Goal: Information Seeking & Learning: Learn about a topic

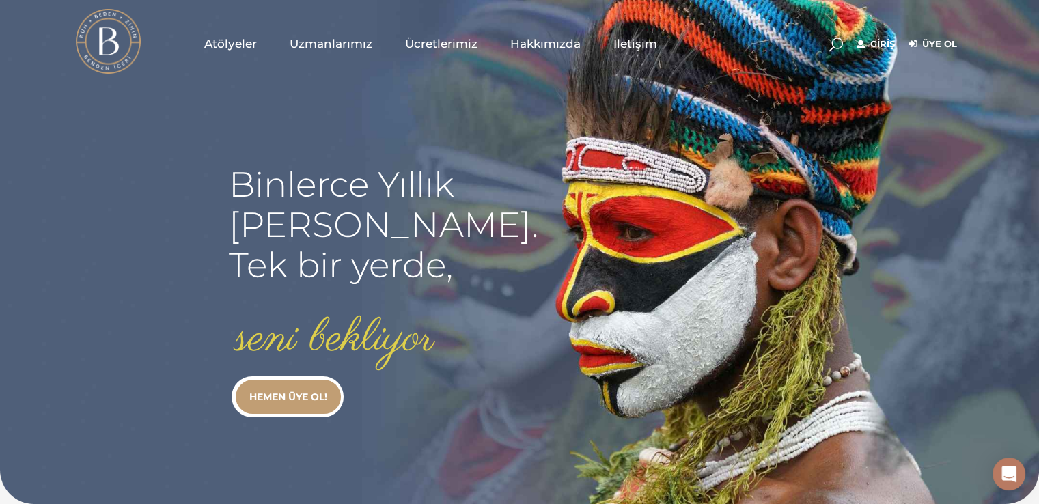
click at [235, 42] on span "Atölyeler" at bounding box center [230, 44] width 53 height 16
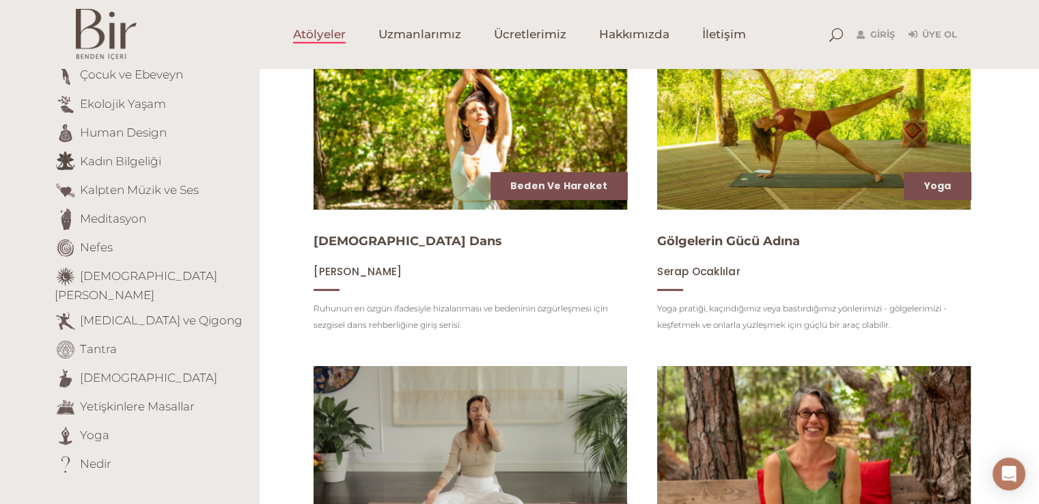
scroll to position [264, 0]
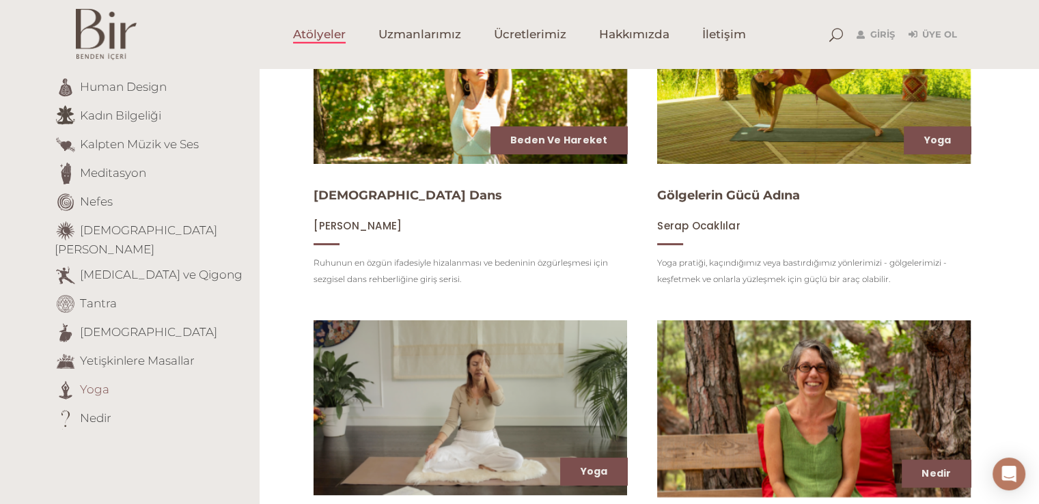
click at [80, 382] on link "Yoga" at bounding box center [94, 389] width 29 height 14
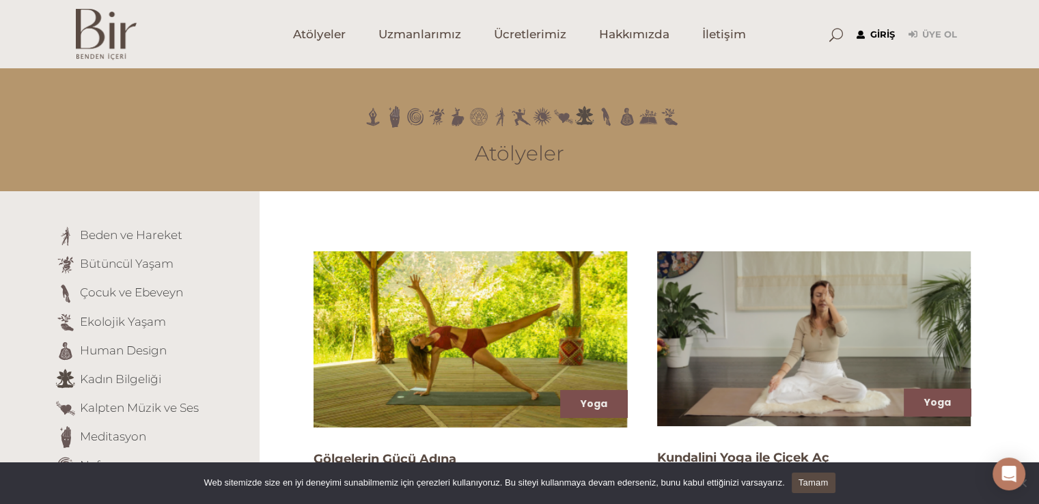
type input "[EMAIL_ADDRESS][DOMAIN_NAME]"
click at [879, 34] on link "Giriş" at bounding box center [876, 35] width 38 height 16
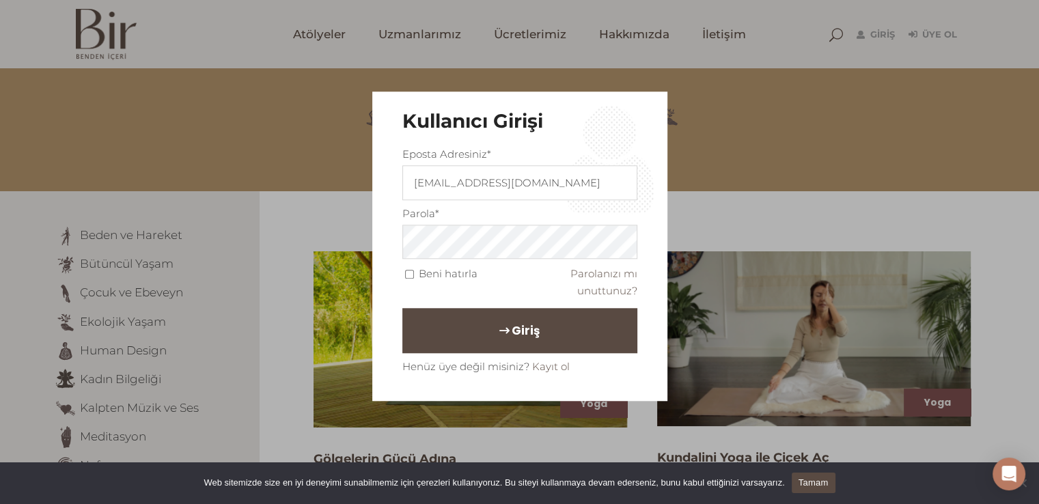
click at [512, 324] on span "Giriş" at bounding box center [526, 331] width 28 height 23
click at [521, 329] on span "Giriş" at bounding box center [526, 331] width 28 height 23
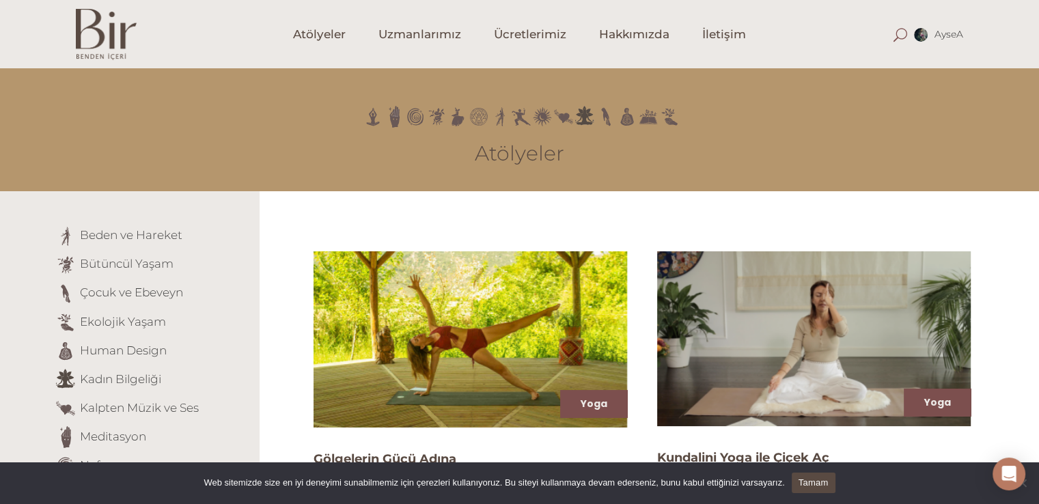
click at [903, 28] on span at bounding box center [901, 35] width 14 height 14
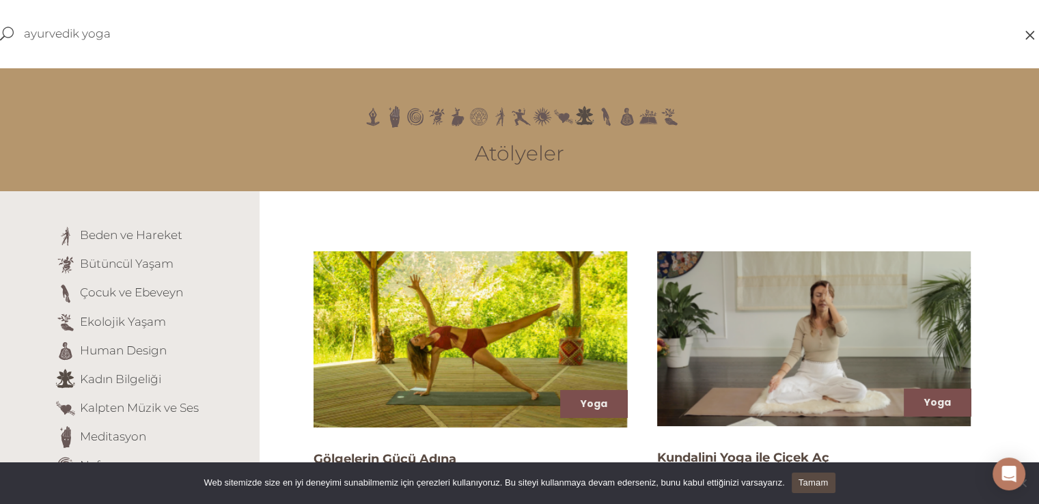
type input "ayurvedik yoga"
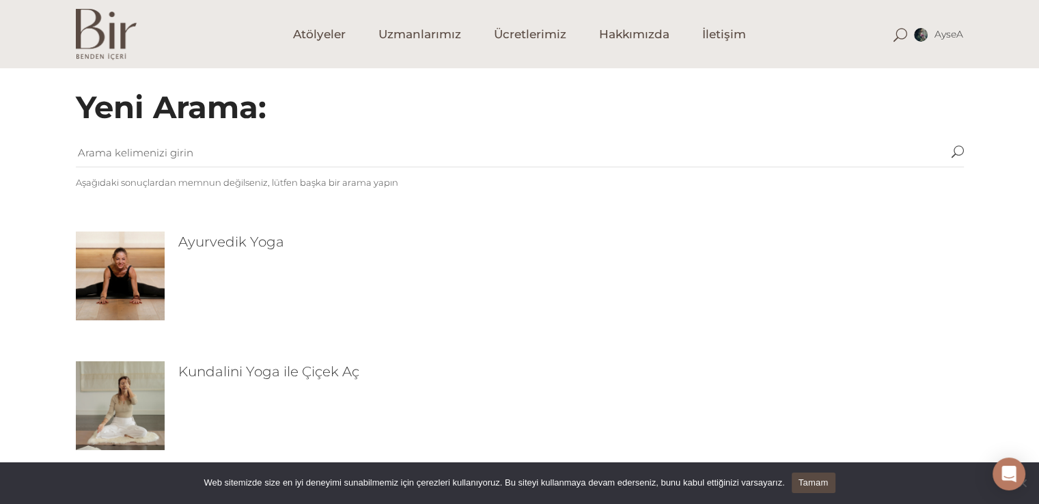
click at [120, 277] on img at bounding box center [120, 276] width 89 height 89
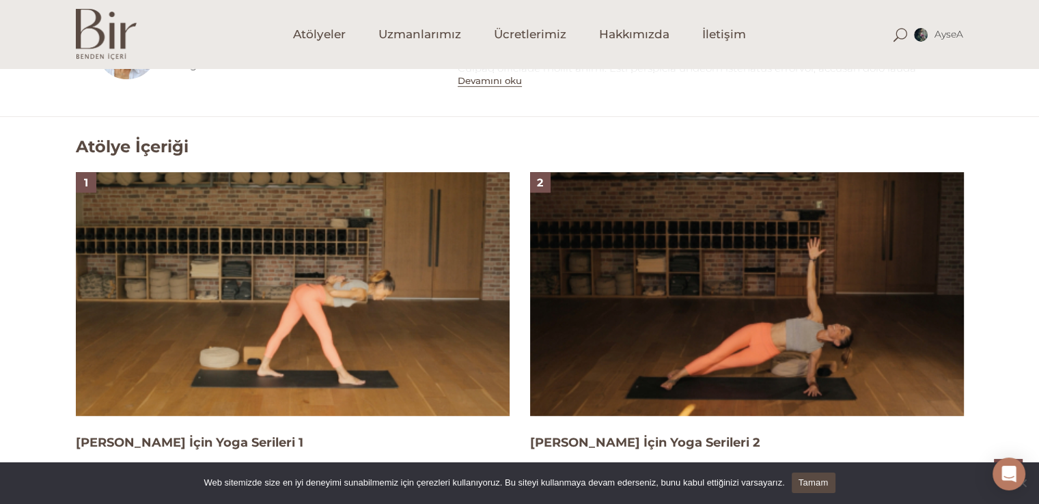
scroll to position [870, 0]
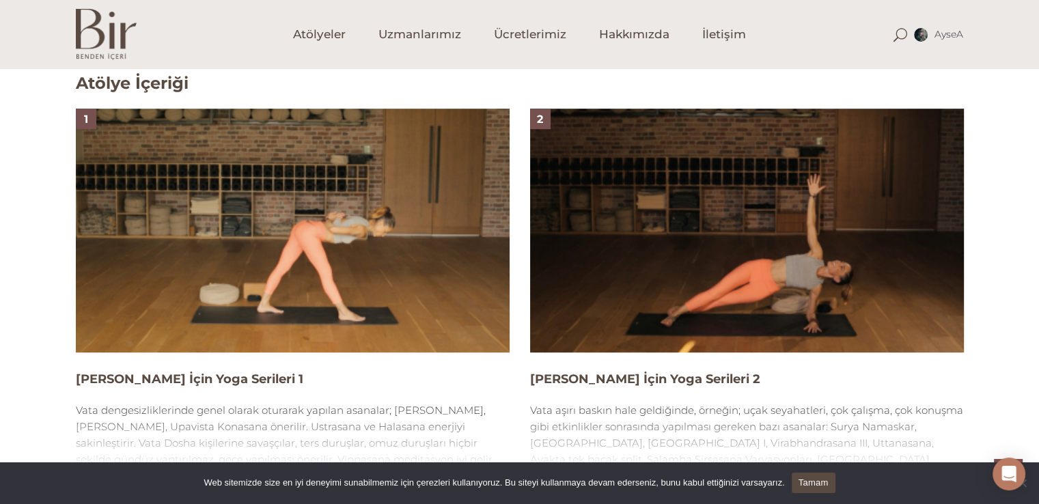
click at [448, 266] on img at bounding box center [293, 231] width 434 height 244
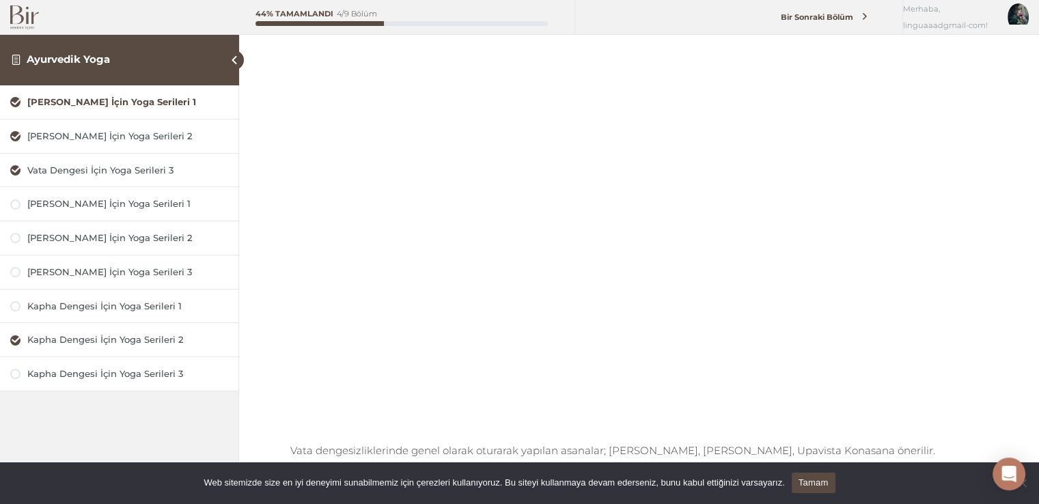
scroll to position [82, 0]
